Goal: Task Accomplishment & Management: Manage account settings

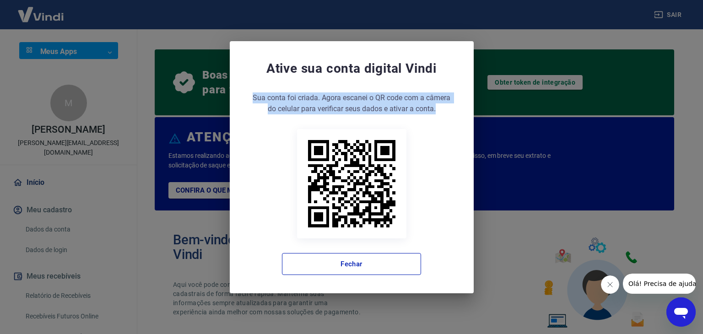
drag, startPoint x: 441, startPoint y: 70, endPoint x: 458, endPoint y: 141, distance: 73.8
click at [458, 141] on div "Ative sua conta digital [PERSON_NAME] conta foi criada. Agora clique no botão a…" at bounding box center [352, 167] width 244 height 252
click at [458, 142] on div "Ative sua conta digital [PERSON_NAME] conta foi criada. Agora clique no botão a…" at bounding box center [352, 167] width 244 height 252
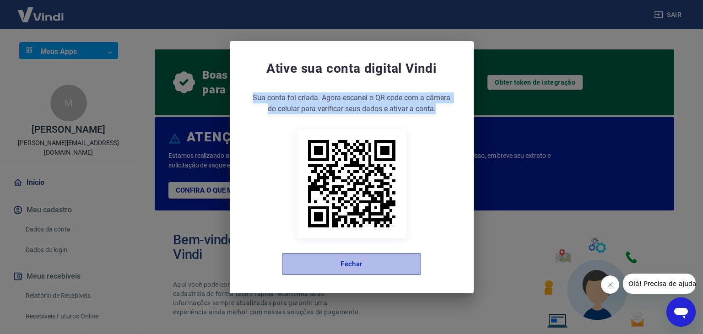
click at [379, 266] on button "Fechar" at bounding box center [351, 264] width 139 height 22
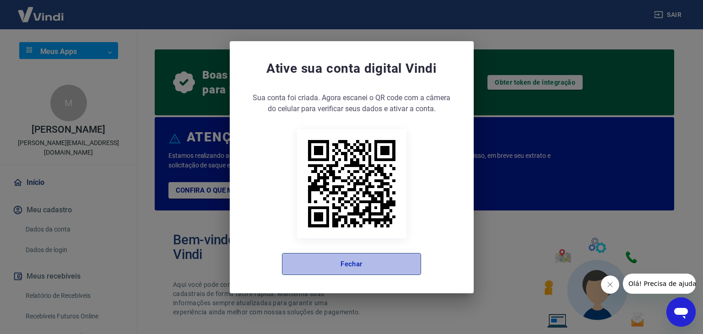
click at [400, 272] on button "Fechar" at bounding box center [351, 264] width 139 height 22
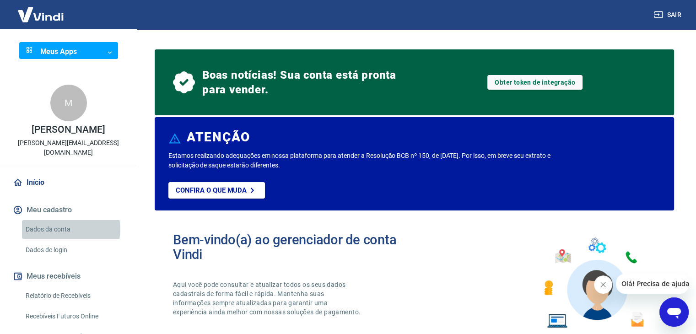
click at [69, 229] on link "Dados da conta" at bounding box center [74, 229] width 104 height 19
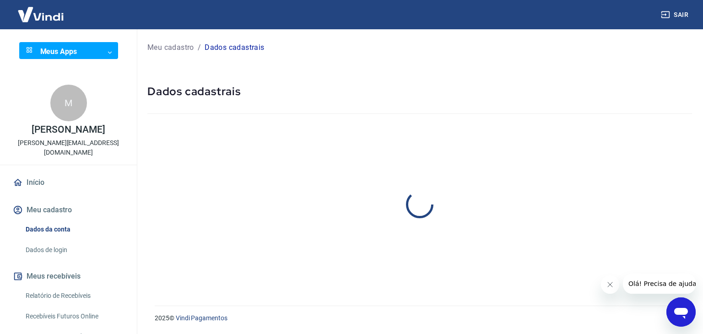
select select "MG"
select select "business"
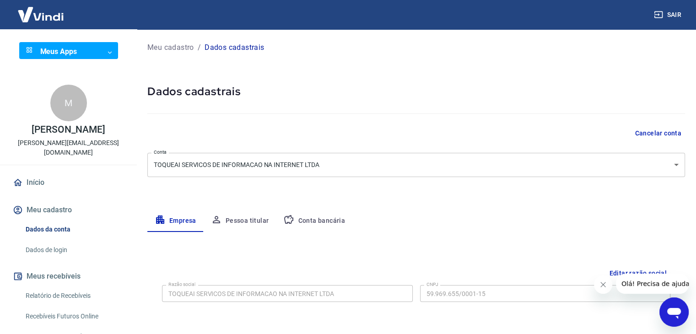
click at [46, 184] on link "Início" at bounding box center [68, 183] width 115 height 20
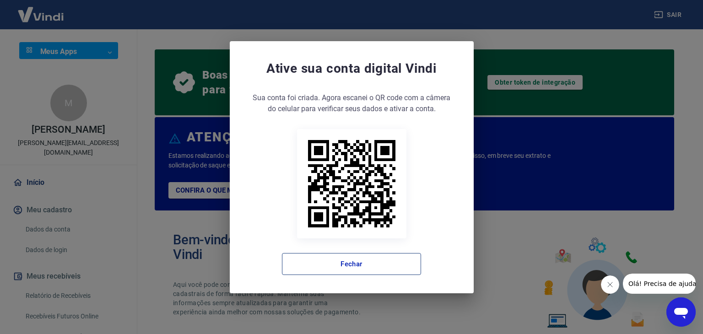
click at [364, 263] on button "Fechar" at bounding box center [351, 264] width 139 height 22
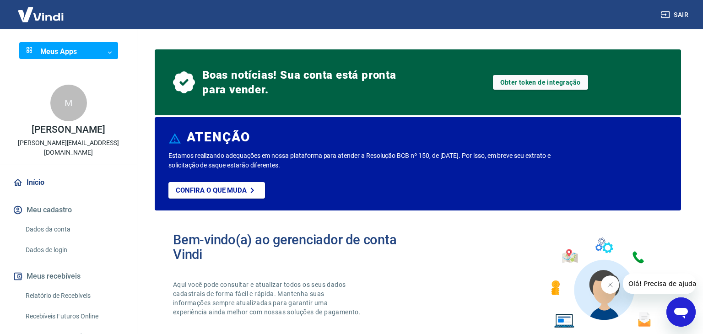
click at [91, 57] on body "Sair Meus Apps ​ ​ M Marcelo Valentino marcomini marcelo@toqueai.com.br Início …" at bounding box center [351, 167] width 703 height 334
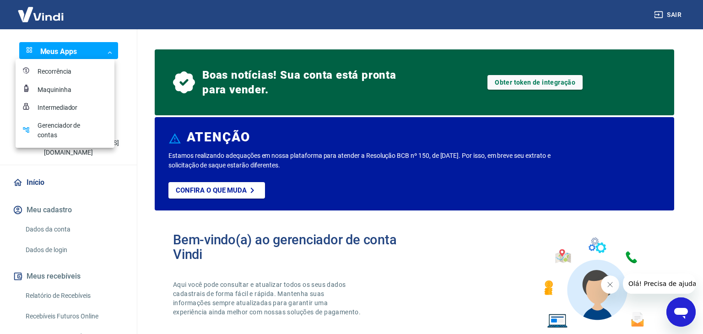
click at [60, 71] on div "Recorrência" at bounding box center [61, 72] width 46 height 10
